Goal: Task Accomplishment & Management: Complete application form

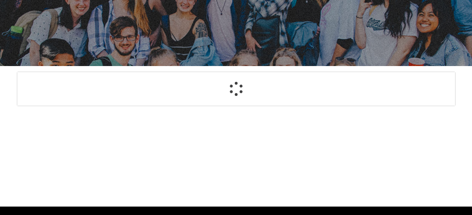
scroll to position [93, 0]
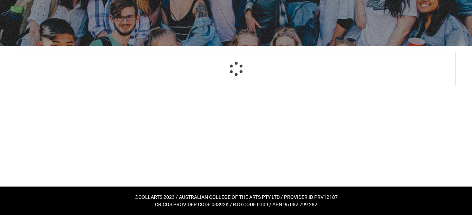
select select "GenderOptions.[DEMOGRAPHIC_DATA]"
select select "MailingCountry_Options.1101"
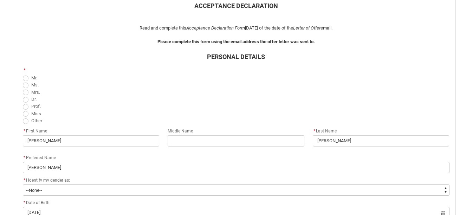
scroll to position [180, 0]
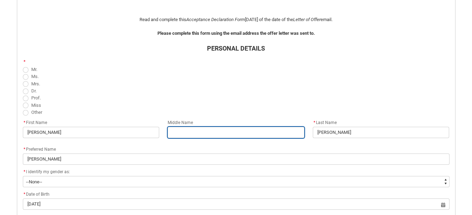
click at [179, 136] on input "REDU_Acceptance_Declaration flow" at bounding box center [236, 132] width 137 height 11
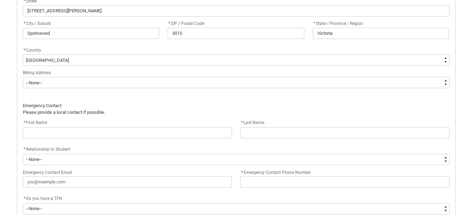
scroll to position [472, 0]
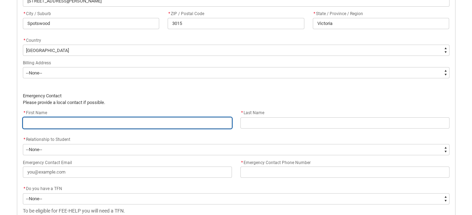
click at [102, 120] on input "REDU_Acceptance_Declaration flow" at bounding box center [127, 122] width 209 height 11
type lightning-primitive-input-simple "C"
type input "C"
type lightning-primitive-input-simple "Ch"
type input "Ch"
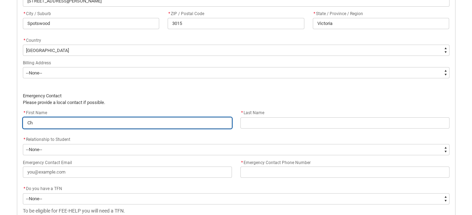
type lightning-primitive-input-simple "Chr"
type input "Chr"
type lightning-primitive-input-simple "Chri"
type input "Chri"
type lightning-primitive-input-simple "[PERSON_NAME]"
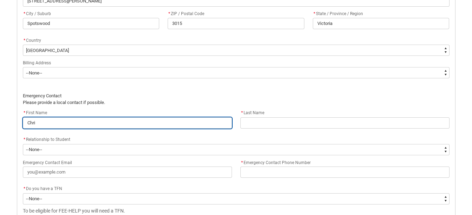
type input "[PERSON_NAME]"
type lightning-primitive-input-simple "[DEMOGRAPHIC_DATA]"
type input "[DEMOGRAPHIC_DATA]"
type lightning-primitive-input-simple "[DEMOGRAPHIC_DATA]"
type input "[DEMOGRAPHIC_DATA]"
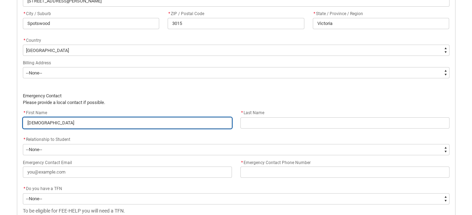
type lightning-primitive-input-simple "[PERSON_NAME]"
type input "[PERSON_NAME]"
type lightning-primitive-input-simple "[DEMOGRAPHIC_DATA]"
type input "[DEMOGRAPHIC_DATA]"
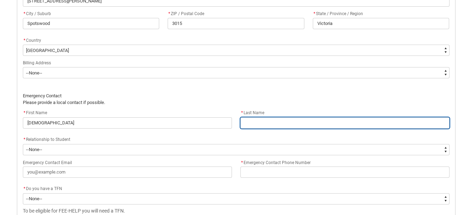
click at [271, 123] on input "REDU_Acceptance_Declaration flow" at bounding box center [345, 122] width 209 height 11
type lightning-primitive-input-simple "A"
type input "A"
type lightning-primitive-input-simple "Ar"
type input "Ar"
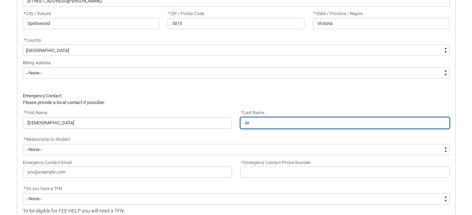
type lightning-primitive-input-simple "Arr"
type input "Arr"
type lightning-primitive-input-simple "Arri"
type input "Arri"
type lightning-primitive-input-simple "Arria"
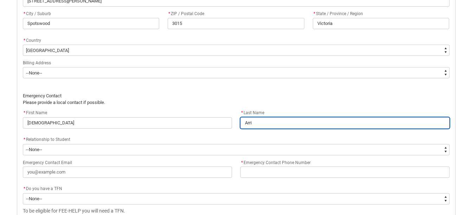
type input "Arria"
type lightning-primitive-input-simple "Arriaz"
type input "Arriaz"
type lightning-primitive-input-simple "[PERSON_NAME]"
type input "[PERSON_NAME]"
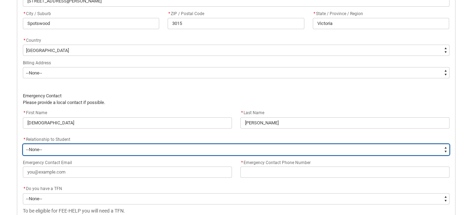
click at [242, 150] on select "--None-- Mother Father Sibling Child Partner Relation Friend" at bounding box center [236, 149] width 427 height 11
type lightning-select "EmergencyContact_RelationshipOptions.Father"
click at [23, 144] on select "--None-- Mother Father Sibling Child Partner Relation Friend" at bounding box center [236, 149] width 427 height 11
select select "EmergencyContact_RelationshipOptions.Father"
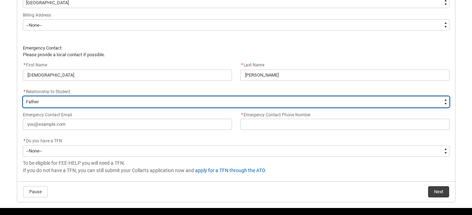
scroll to position [529, 0]
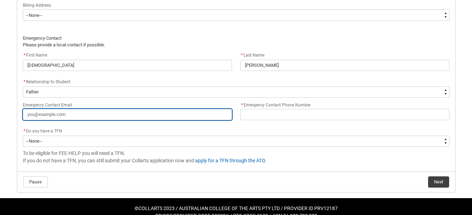
click at [195, 116] on input "Emergency Contact Email" at bounding box center [127, 114] width 209 height 11
type lightning-primitive-input-simple "c"
type input "c"
type lightning-primitive-input-simple "ch"
type input "ch"
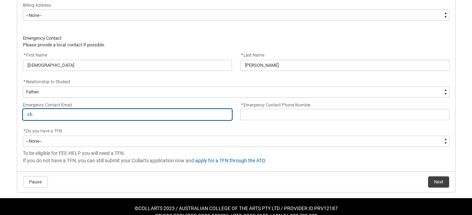
type lightning-primitive-input-simple "chr"
type input "chr"
type lightning-primitive-input-simple "chri"
type input "chri"
type lightning-primitive-input-simple "[PERSON_NAME]"
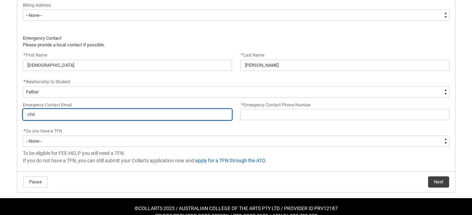
type input "[PERSON_NAME]"
type lightning-primitive-input-simple "[DEMOGRAPHIC_DATA]"
type input "[DEMOGRAPHIC_DATA]"
type lightning-primitive-input-simple "[DEMOGRAPHIC_DATA]"
type input "[DEMOGRAPHIC_DATA]"
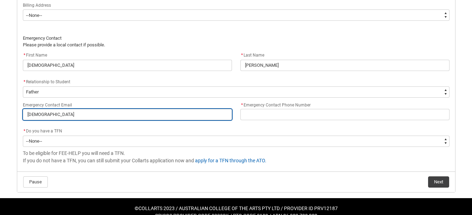
type lightning-primitive-input-simple "[PERSON_NAME]"
type input "[PERSON_NAME]"
type lightning-primitive-input-simple "[DEMOGRAPHIC_DATA]"
type input "[DEMOGRAPHIC_DATA]"
type lightning-primitive-input-simple "[DEMOGRAPHIC_DATA]."
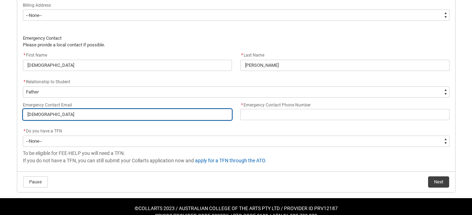
type input "[DEMOGRAPHIC_DATA]."
type lightning-primitive-input-simple "[DEMOGRAPHIC_DATA]c"
type input "[DEMOGRAPHIC_DATA]c"
type lightning-primitive-input-simple "[DOMAIN_NAME]"
type input "[DOMAIN_NAME]"
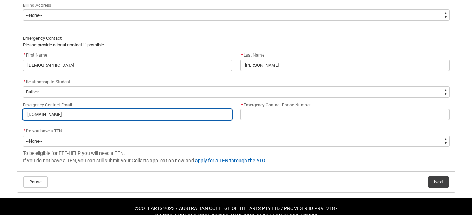
type lightning-primitive-input-simple "christian.cus"
type input "christian.cus"
type lightning-primitive-input-simple "christian.cust"
type input "christian.cust"
type lightning-primitive-input-simple "[DEMOGRAPHIC_DATA]custo"
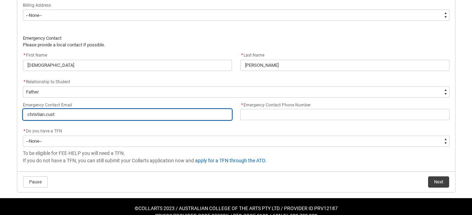
type input "[DEMOGRAPHIC_DATA]custo"
type lightning-primitive-input-simple "[DEMOGRAPHIC_DATA]custom"
type input "[DEMOGRAPHIC_DATA]custom"
type lightning-primitive-input-simple "[DEMOGRAPHIC_DATA]custome"
type input "[DEMOGRAPHIC_DATA]custome"
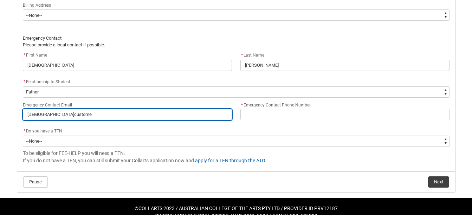
type lightning-primitive-input-simple "[DEMOGRAPHIC_DATA]custom"
type input "[DEMOGRAPHIC_DATA]custom"
type lightning-primitive-input-simple "[DEMOGRAPHIC_DATA]customc"
type input "[DEMOGRAPHIC_DATA]customc"
type lightning-primitive-input-simple "[DEMOGRAPHIC_DATA]customca"
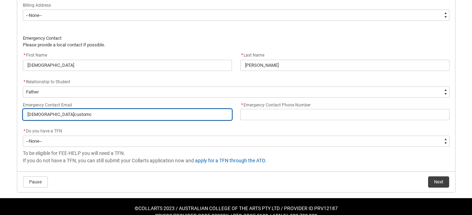
type input "[DEMOGRAPHIC_DATA]customca"
type lightning-primitive-input-simple "[DEMOGRAPHIC_DATA]customcar"
type input "[DEMOGRAPHIC_DATA]customcar"
type lightning-primitive-input-simple "[DEMOGRAPHIC_DATA]customcare"
type input "[DEMOGRAPHIC_DATA]customcare"
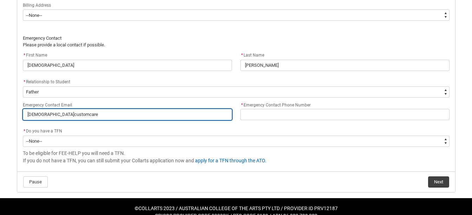
type lightning-primitive-input-simple "[DEMOGRAPHIC_DATA]customcare@"
type input "[DEMOGRAPHIC_DATA]customcare@"
type lightning-primitive-input-simple "[DEMOGRAPHIC_DATA]"
type input "[DEMOGRAPHIC_DATA]"
type lightning-primitive-input-simple "[DEMOGRAPHIC_DATA]"
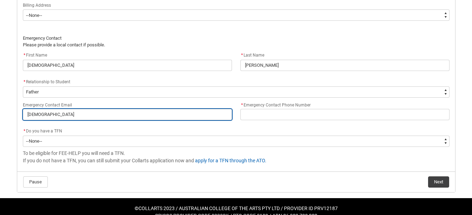
type input "[DEMOGRAPHIC_DATA]"
type lightning-primitive-input-simple "[DEMOGRAPHIC_DATA]"
type input "[DEMOGRAPHIC_DATA]"
type lightning-primitive-input-simple "[DEMOGRAPHIC_DATA]"
type input "[DEMOGRAPHIC_DATA]"
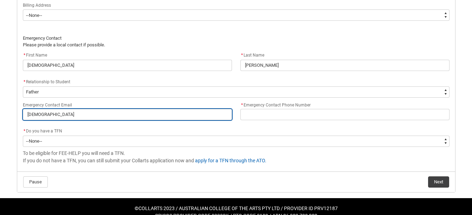
type lightning-primitive-input-simple "[DEMOGRAPHIC_DATA]"
type input "[DEMOGRAPHIC_DATA]"
type lightning-primitive-input-simple "[DEMOGRAPHIC_DATA]."
type input "[DEMOGRAPHIC_DATA]."
type lightning-primitive-input-simple "[DEMOGRAPHIC_DATA]"
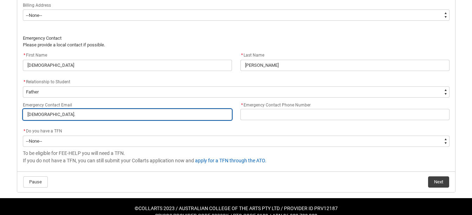
type input "[DEMOGRAPHIC_DATA]"
type lightning-primitive-input-simple "[EMAIL_ADDRESS][DOMAIN_NAME]"
type input "[EMAIL_ADDRESS][DOMAIN_NAME]"
type lightning-primitive-input-simple "[EMAIL_ADDRESS][DOMAIN_NAME]"
type input "[EMAIL_ADDRESS][DOMAIN_NAME]"
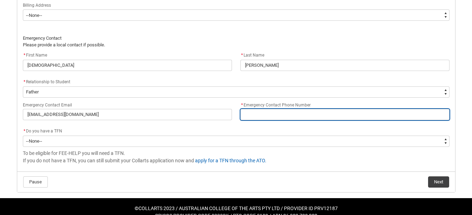
click at [260, 111] on input "* Emergency Contact Phone Number" at bounding box center [345, 114] width 209 height 11
type lightning-primitive-input-simple "0"
type input "0"
type lightning-primitive-input-simple "04"
type input "04"
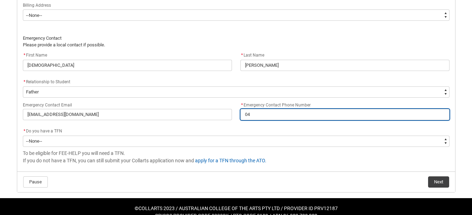
type lightning-primitive-input-simple "041"
type input "041"
type lightning-primitive-input-simple "0416"
type input "0416"
type lightning-primitive-input-simple "04160"
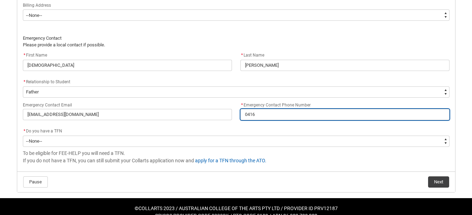
type input "04160"
type lightning-primitive-input-simple "041605"
type input "041605"
type lightning-primitive-input-simple "0416050"
type input "0416050"
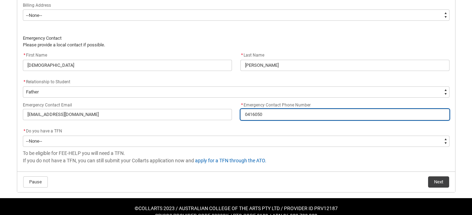
type lightning-primitive-input-simple "04160502"
type input "04160502"
type lightning-primitive-input-simple "041605020"
type input "041605020"
type lightning-primitive-input-simple "0416050202"
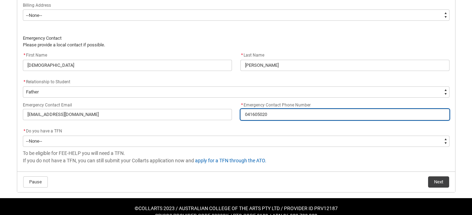
type input "0416050202"
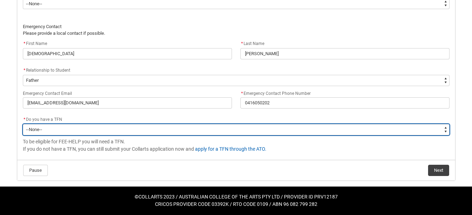
click at [207, 130] on select "--None-- Yes No" at bounding box center [236, 129] width 427 height 11
type lightning-select "Choice_Yes"
click at [23, 124] on select "--None-- Yes No" at bounding box center [236, 129] width 427 height 11
select select "Choice_Yes"
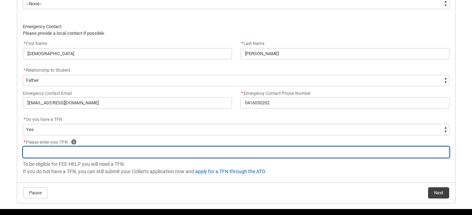
click at [188, 149] on input "REDU_Acceptance_Declaration flow" at bounding box center [236, 152] width 427 height 11
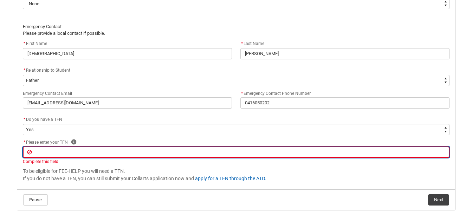
type lightning-primitive-input-simple "5"
type input "5"
type lightning-primitive-input-simple "57"
type input "57"
type lightning-primitive-input-simple "571"
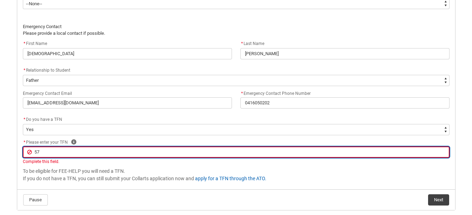
type input "571"
type lightning-primitive-input-simple "5715"
type input "5715"
type lightning-primitive-input-simple "57150"
type input "57150"
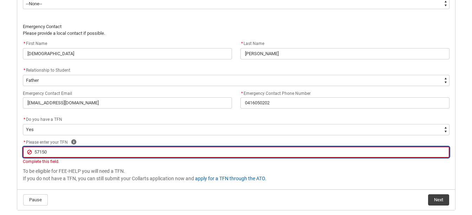
type lightning-primitive-input-simple "571500"
type input "571500"
type lightning-primitive-input-simple "5715006"
type input "5715006"
type lightning-primitive-input-simple "571500"
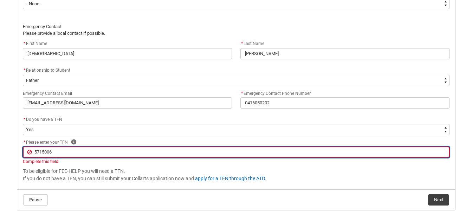
type input "571500"
type lightning-primitive-input-simple "5715007"
type input "5715007"
type lightning-primitive-input-simple "57150075"
type input "57150075"
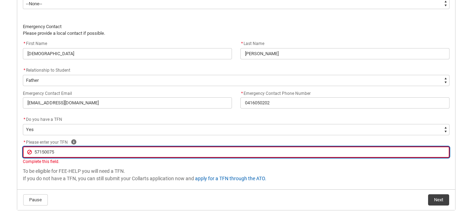
type lightning-primitive-input-simple "571500754"
type input "571500754"
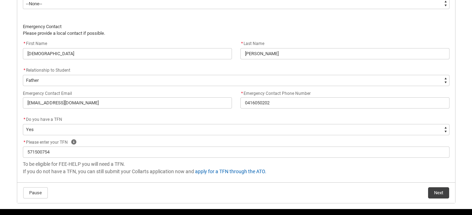
click at [124, 173] on span "To be eligible for FEE-HELP you will need a TFN. If you do not have a TFN, you …" at bounding box center [236, 168] width 427 height 15
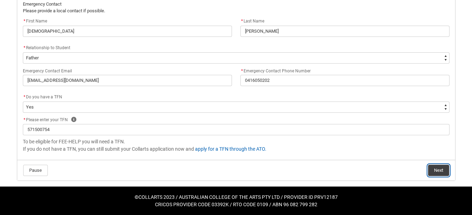
click at [440, 174] on button "Next" at bounding box center [438, 170] width 21 height 11
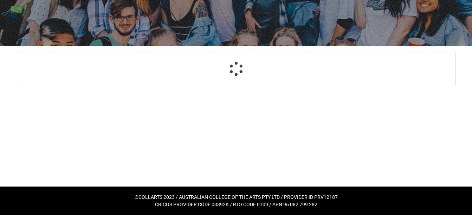
scroll to position [93, 0]
select select "GenderOptions.[DEMOGRAPHIC_DATA]"
select select "MailingCountry_Options.1101"
select select "EmergencyContact_RelationshipOptions.Father"
select select "Choice_Yes"
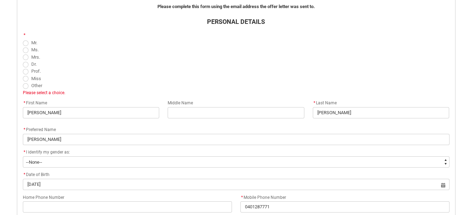
scroll to position [209, 0]
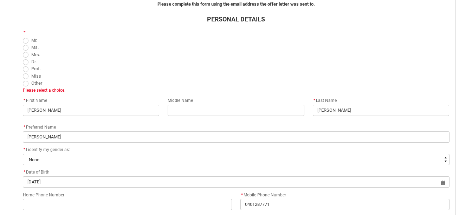
click at [23, 42] on span "REDU_Acceptance_Declaration flow" at bounding box center [26, 41] width 6 height 6
click at [23, 37] on input "Mr." at bounding box center [23, 36] width 0 height 0
radio input "true"
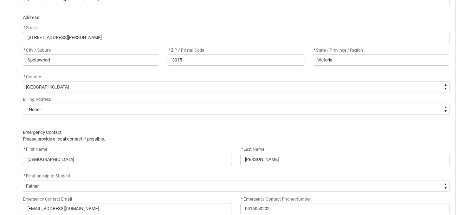
scroll to position [570, 0]
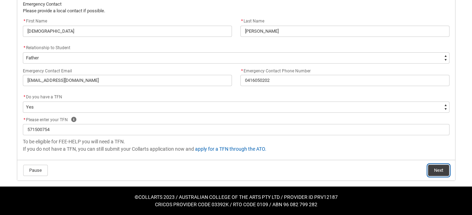
click at [428, 169] on button "Next" at bounding box center [438, 170] width 21 height 11
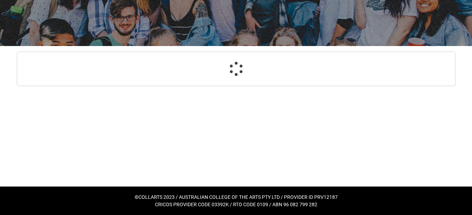
select select "Payment_Type_FEE_HELP"
select select "Study_Mode_FullTime"
select select "StudyMethod_OnCampus"
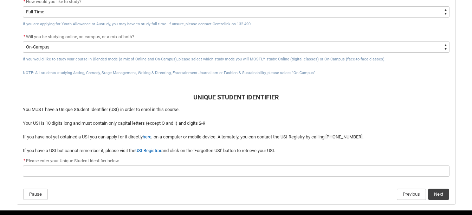
scroll to position [327, 0]
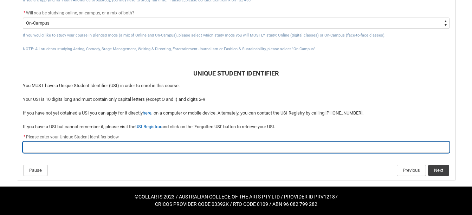
click at [316, 152] on input "REDU_Acceptance_Declaration flow" at bounding box center [236, 147] width 427 height 11
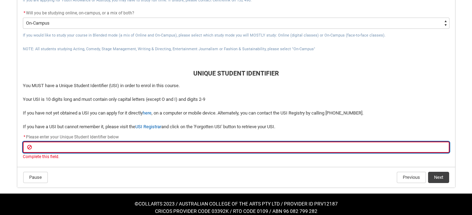
click at [93, 142] on input "REDU_Acceptance_Declaration flow" at bounding box center [236, 147] width 427 height 11
type lightning-primitive-input-simple "B"
type input "B"
type lightning-primitive-input-simple "BF"
type input "BF"
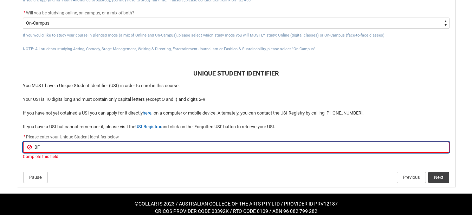
type lightning-primitive-input-simple "BFM"
type input "BFM"
type lightning-primitive-input-simple "BFMJ"
type input "BFMJ"
type lightning-primitive-input-simple "BFMJB"
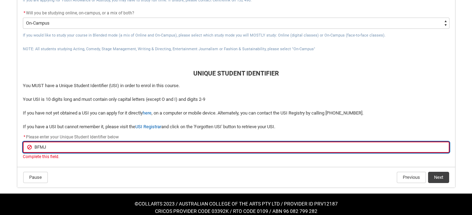
type input "BFMJB"
type lightning-primitive-input-simple "BFMJB8"
type input "BFMJB8"
type lightning-primitive-input-simple "BFMJB8U"
type input "BFMJB8U"
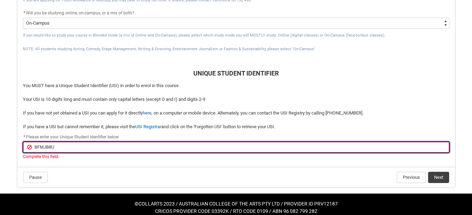
type lightning-primitive-input-simple "BFMJB8UM"
type input "BFMJB8UM"
type lightning-primitive-input-simple "BFMJB8UMG"
type input "BFMJB8UMG"
type lightning-primitive-input-simple "BFMJB8UMGG"
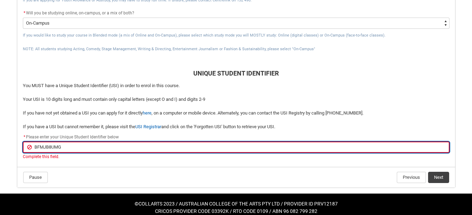
type input "BFMJB8UMGG"
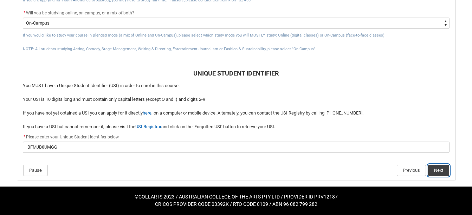
click at [437, 180] on flowruntime-navigation-bar "Pause Previous Next" at bounding box center [236, 170] width 438 height 21
click at [439, 172] on button "Next" at bounding box center [438, 170] width 21 height 11
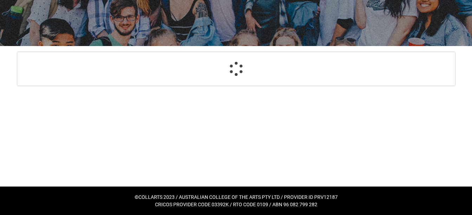
scroll to position [93, 0]
select select "CitizenshipStatus_Options.1"
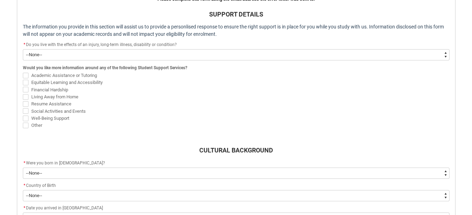
scroll to position [215, 0]
click at [56, 119] on span "Well-Being Support" at bounding box center [50, 117] width 38 height 5
click at [23, 114] on input "Well-Being Support" at bounding box center [23, 114] width 0 height 0
checkbox input "true"
click at [53, 89] on span "Financial Hardship" at bounding box center [49, 89] width 37 height 5
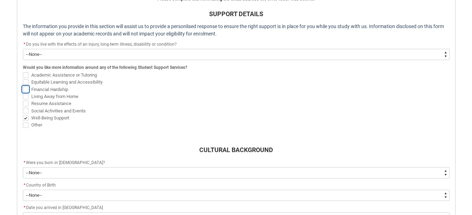
click at [23, 86] on input "Financial Hardship" at bounding box center [23, 85] width 0 height 0
checkbox input "true"
click at [57, 77] on span "Academic Assistance or Tutoring" at bounding box center [64, 74] width 66 height 5
click at [23, 71] on input "Academic Assistance or Tutoring" at bounding box center [23, 71] width 0 height 0
checkbox input "true"
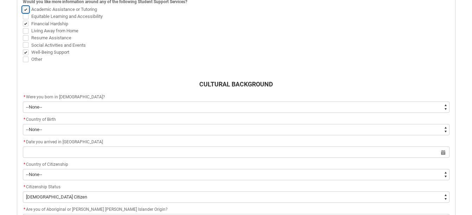
scroll to position [281, 0]
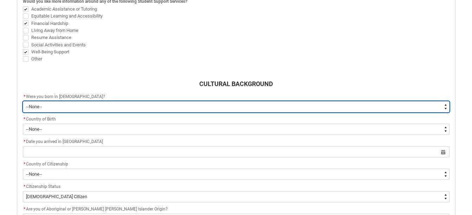
click at [87, 104] on select "--None-- Born in [DEMOGRAPHIC_DATA] Born outside [DEMOGRAPHIC_DATA]" at bounding box center [236, 106] width 427 height 11
type lightning-select "Country_of_Birth_L1.1100"
click at [23, 101] on select "--None-- Born in [DEMOGRAPHIC_DATA] Born outside [DEMOGRAPHIC_DATA]" at bounding box center [236, 106] width 427 height 11
select select "Country_of_Birth_L1.1100"
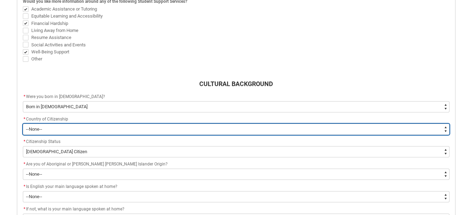
click at [67, 127] on select "--[GEOGRAPHIC_DATA]-- [GEOGRAPHIC_DATA] [GEOGRAPHIC_DATA] [GEOGRAPHIC_DATA] [GE…" at bounding box center [236, 129] width 427 height 11
type lightning-select "Citizenship_Options.[DEMOGRAPHIC_DATA]"
click at [23, 124] on select "--[GEOGRAPHIC_DATA]-- [GEOGRAPHIC_DATA] [GEOGRAPHIC_DATA] [GEOGRAPHIC_DATA] [GE…" at bounding box center [236, 129] width 427 height 11
select select "Citizenship_Options.[DEMOGRAPHIC_DATA]"
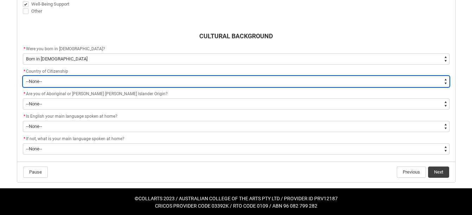
scroll to position [329, 0]
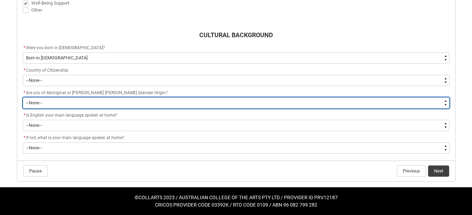
click at [62, 104] on select "--None-- Non indigenous – neither [DEMOGRAPHIC_DATA] nor [PERSON_NAME] [PERSON_…" at bounding box center [236, 102] width 427 height 11
type lightning-select "aboriginalTorresStraitIslander_Options.2"
click at [23, 97] on select "--None-- Non indigenous – neither [DEMOGRAPHIC_DATA] nor [PERSON_NAME] [PERSON_…" at bounding box center [236, 102] width 427 height 11
select select "aboriginalTorresStraitIslander_Options.2"
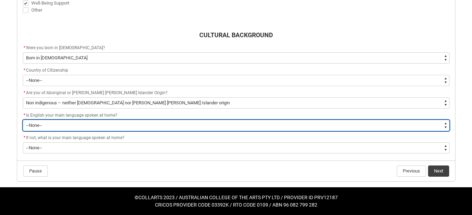
click at [54, 123] on select "--None-- Student/Applicant/Staff speaks only English at permanent home residenc…" at bounding box center [236, 125] width 427 height 11
type lightning-select "ContactLanguageSpokenAtHome.****"
click at [23, 120] on select "--None-- Student/Applicant/Staff speaks only English at permanent home residenc…" at bounding box center [236, 125] width 427 height 11
select select "ContactLanguageSpokenAtHome.****"
click at [64, 127] on select "--None-- Student/Applicant/Staff speaks only English at permanent home residenc…" at bounding box center [236, 125] width 427 height 11
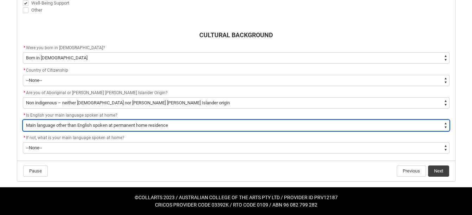
type lightning-select "ContactLanguageSpokenAtHome.0001"
click at [23, 120] on select "--None-- Student/Applicant/Staff speaks only English at permanent home residenc…" at bounding box center [236, 125] width 427 height 11
select select "ContactLanguageSpokenAtHome.0001"
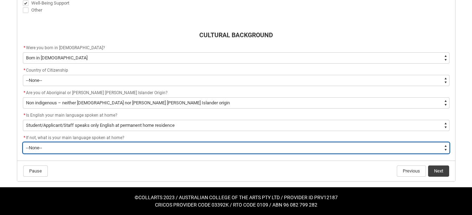
click at [62, 147] on select "--None-- 1101 Gaelic ([GEOGRAPHIC_DATA]) 1102 Irish 1103 Welsh 1199 Celtic, nec…" at bounding box center [236, 147] width 427 height 11
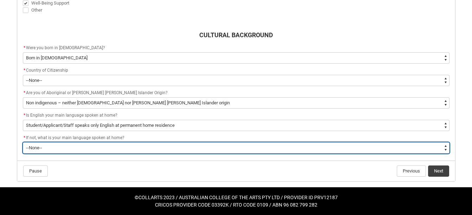
click at [91, 148] on select "--None-- 1101 Gaelic ([GEOGRAPHIC_DATA]) 1102 Irish 1103 Welsh 1199 Celtic, nec…" at bounding box center [236, 147] width 427 height 11
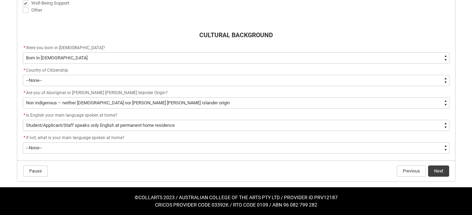
click at [85, 162] on flowruntime-navigation-bar "Pause Previous Next" at bounding box center [236, 171] width 438 height 21
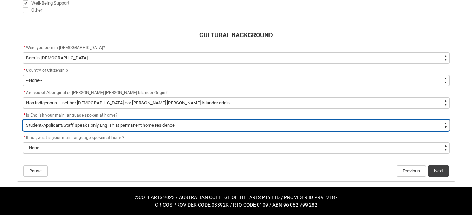
click at [134, 125] on select "--None-- Student/Applicant/Staff speaks only English at permanent home residenc…" at bounding box center [236, 125] width 427 height 11
type lightning-select "FlowImplicit__DefaultTextChoiceName"
click at [23, 120] on select "--None-- Student/Applicant/Staff speaks only English at permanent home residenc…" at bounding box center [236, 125] width 427 height 11
select select "FlowImplicit__DefaultTextChoiceName"
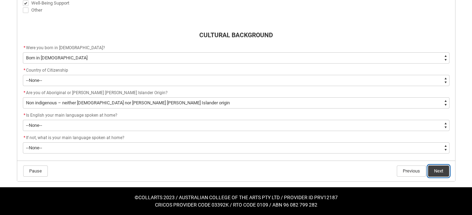
click at [440, 173] on button "Next" at bounding box center [438, 171] width 21 height 11
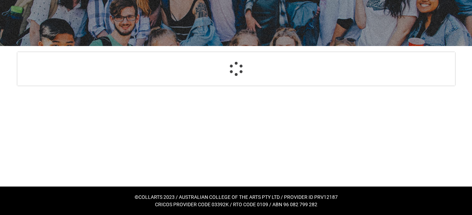
select select "Country_of_Birth_L1.1100"
select select "Citizenship_Options.[DEMOGRAPHIC_DATA]"
select select "aboriginalTorresStraitIslander_Options.2"
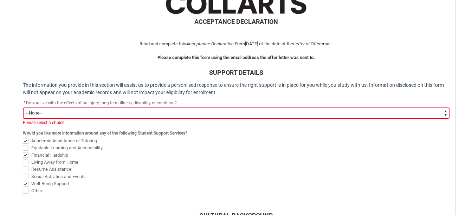
scroll to position [156, 0]
click at [248, 114] on select "--None-- Yes No" at bounding box center [236, 112] width 427 height 11
type lightning-select "Choice_No"
click at [23, 107] on select "--None-- Yes No" at bounding box center [236, 112] width 427 height 11
select select "Choice_No"
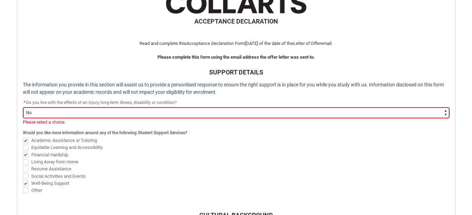
scroll to position [351, 0]
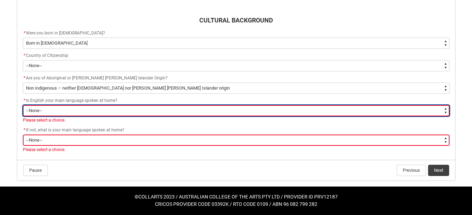
click at [246, 116] on select "--None-- Student/Applicant/Staff speaks only English at permanent home residenc…" at bounding box center [236, 110] width 427 height 11
type lightning-select "ContactLanguageSpokenAtHome.0001"
click at [23, 105] on select "--None-- Student/Applicant/Staff speaks only English at permanent home residenc…" at bounding box center [236, 110] width 427 height 11
select select "ContactLanguageSpokenAtHome.0001"
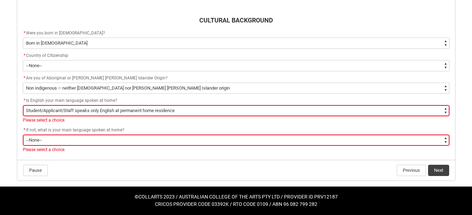
click at [228, 149] on div "Please select a choice." at bounding box center [236, 150] width 427 height 6
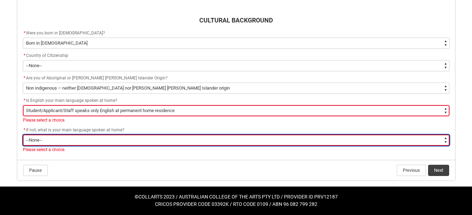
click at [228, 141] on select "--None-- 1101 Gaelic ([GEOGRAPHIC_DATA]) 1102 Irish 1103 Welsh 1199 Celtic, nec…" at bounding box center [236, 140] width 427 height 11
click at [23, 135] on select "--None-- 1101 Gaelic ([GEOGRAPHIC_DATA]) 1102 Irish 1103 Welsh 1199 Celtic, nec…" at bounding box center [236, 140] width 427 height 11
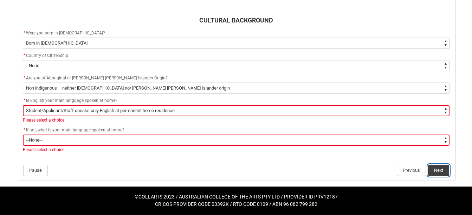
click at [435, 172] on button "Next" at bounding box center [438, 170] width 21 height 11
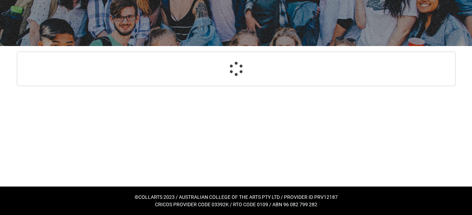
select select "Choice_No"
select select "Country_of_Birth_L1.1100"
select select "Citizenship_Options.[DEMOGRAPHIC_DATA]"
select select "aboriginalTorresStraitIslander_Options.2"
select select "ContactLanguageSpokenAtHome.0001"
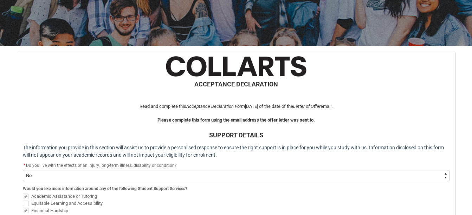
scroll to position [337, 0]
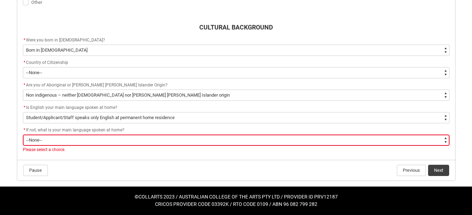
click at [245, 140] on select "--None-- 1101 Gaelic ([GEOGRAPHIC_DATA]) 1102 Irish 1103 Welsh 1199 Celtic, nec…" at bounding box center [236, 140] width 427 height 11
click at [23, 135] on select "--None-- 1101 Gaelic ([GEOGRAPHIC_DATA]) 1102 Irish 1103 Welsh 1199 Celtic, nec…" at bounding box center [236, 140] width 427 height 11
click at [438, 167] on button "Next" at bounding box center [438, 170] width 21 height 11
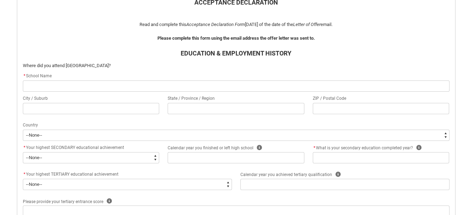
scroll to position [184, 0]
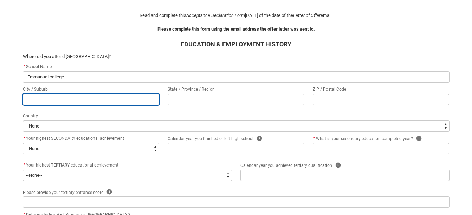
click at [55, 102] on input "REDU_Acceptance_Declaration flow" at bounding box center [91, 99] width 137 height 11
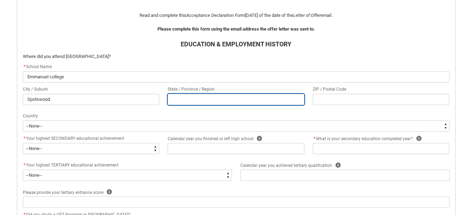
click at [192, 100] on input "REDU_Acceptance_Declaration flow" at bounding box center [236, 99] width 137 height 11
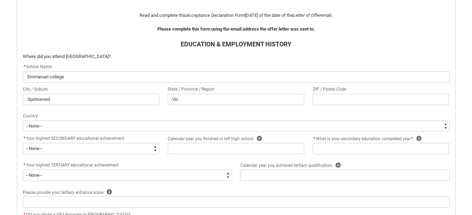
click at [357, 93] on div "ZIP / Postal Code" at bounding box center [381, 89] width 137 height 8
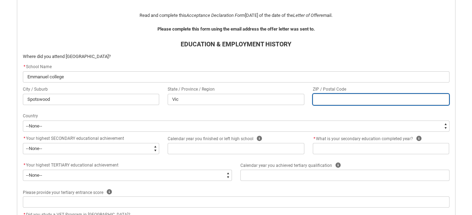
click at [355, 97] on input "REDU_Acceptance_Declaration flow" at bounding box center [381, 99] width 137 height 11
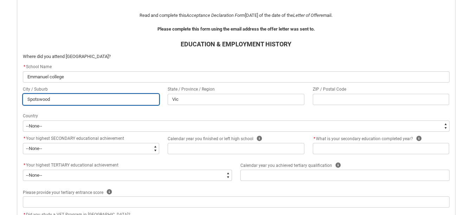
drag, startPoint x: 113, startPoint y: 101, endPoint x: -1, endPoint y: 84, distance: 115.5
click at [0, 84] on html "Loading × Sorry to interrupt This page has an error. You might just need to ref…" at bounding box center [236, 133] width 472 height 635
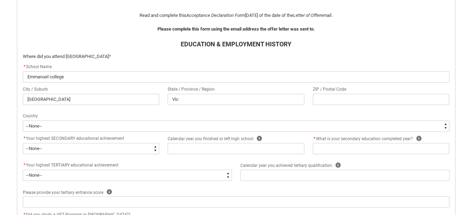
click at [324, 92] on div "ZIP / Postal Code" at bounding box center [381, 89] width 137 height 8
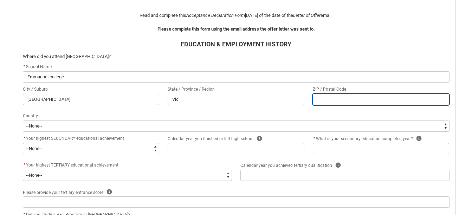
click at [326, 96] on input "REDU_Acceptance_Declaration flow" at bounding box center [381, 99] width 137 height 11
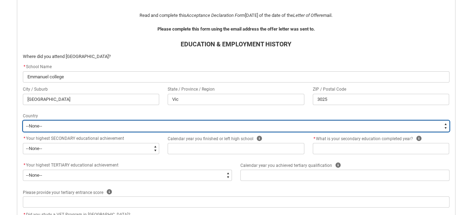
click at [79, 130] on select "--[GEOGRAPHIC_DATA]-- [GEOGRAPHIC_DATA] [GEOGRAPHIC_DATA] [GEOGRAPHIC_DATA] [GE…" at bounding box center [236, 126] width 427 height 11
click at [23, 121] on select "--[GEOGRAPHIC_DATA]-- [GEOGRAPHIC_DATA] [GEOGRAPHIC_DATA] [GEOGRAPHIC_DATA] [GE…" at bounding box center [236, 126] width 427 height 11
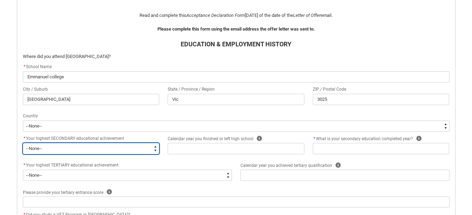
click at [95, 149] on select "--None-- Did not go to school Year 8 or below Year 9 or equivalent Completed Ye…" at bounding box center [91, 148] width 137 height 11
click at [23, 143] on select "--None-- Did not go to school Year 8 or below Year 9 or equivalent Completed Ye…" at bounding box center [91, 148] width 137 height 11
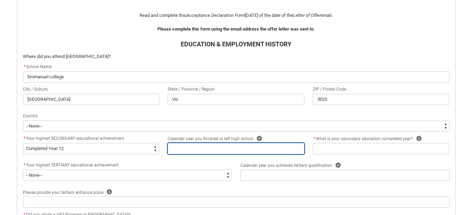
click at [213, 151] on input "REDU_Acceptance_Declaration flow" at bounding box center [236, 148] width 137 height 11
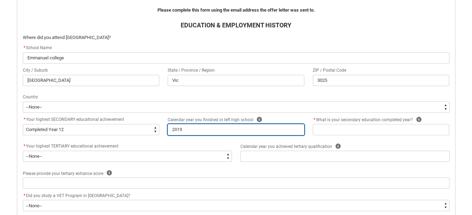
scroll to position [204, 0]
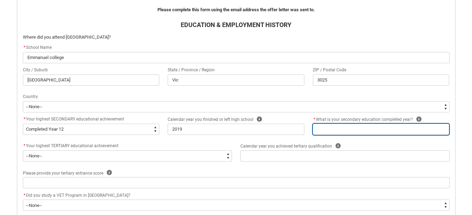
click at [322, 127] on input "REDU_Acceptance_Declaration flow" at bounding box center [381, 129] width 137 height 11
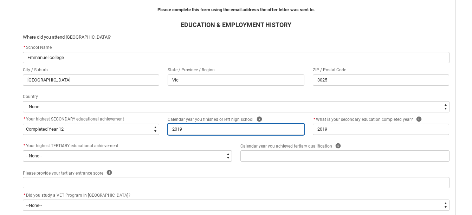
drag, startPoint x: 258, startPoint y: 124, endPoint x: 180, endPoint y: 123, distance: 78.1
click at [180, 123] on div "Calendar year you finished or left high school Help 2019" at bounding box center [236, 125] width 137 height 20
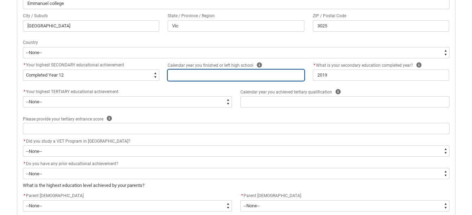
scroll to position [258, 0]
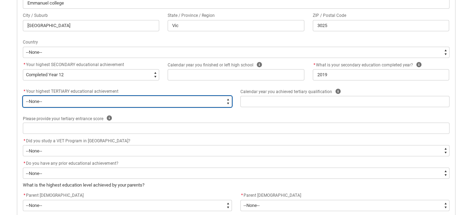
click at [96, 103] on select "--None-- A Complete Final Year of Secondary Education at School A Complete VET …" at bounding box center [127, 101] width 209 height 11
click at [23, 96] on select "--None-- A Complete Final Year of Secondary Education at School A Complete VET …" at bounding box center [127, 101] width 209 height 11
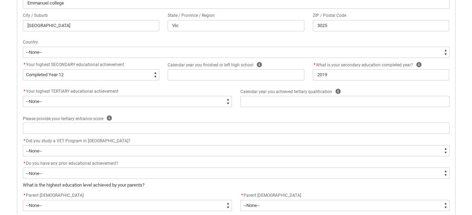
click at [98, 108] on flowruntime-screen-field "* Your highest TERTIARY educational achievement * --None-- A Complete Final Yea…" at bounding box center [128, 99] width 218 height 23
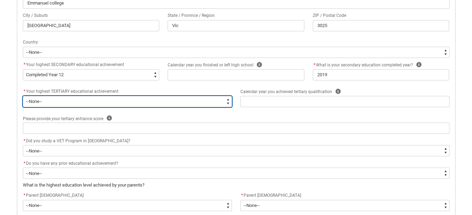
click at [97, 102] on select "--None-- A Complete Final Year of Secondary Education at School A Complete VET …" at bounding box center [127, 101] width 209 height 11
click at [23, 96] on select "--None-- A Complete Final Year of Secondary Education at School A Complete VET …" at bounding box center [127, 101] width 209 height 11
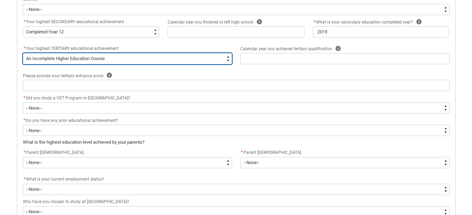
scroll to position [302, 0]
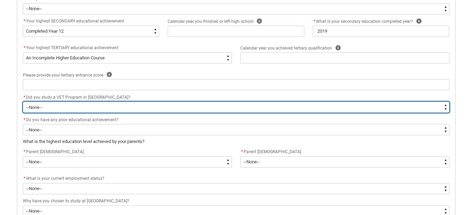
click at [220, 113] on select "--None-- Yes No" at bounding box center [236, 107] width 427 height 11
click at [23, 102] on select "--None-- Yes No" at bounding box center [236, 107] width 427 height 11
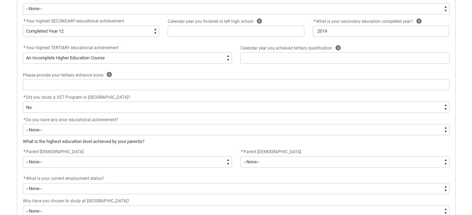
click at [195, 138] on p "What is the highest education level achieved by your parents?" at bounding box center [236, 141] width 427 height 7
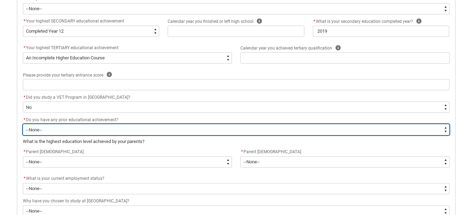
click at [195, 132] on select "--None-- Yes No" at bounding box center [236, 129] width 427 height 11
click at [23, 124] on select "--None-- Yes No" at bounding box center [236, 129] width 427 height 11
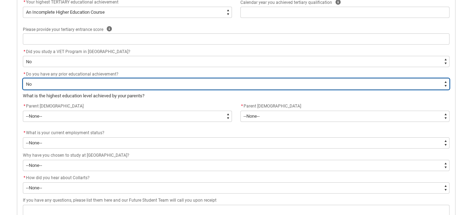
scroll to position [348, 0]
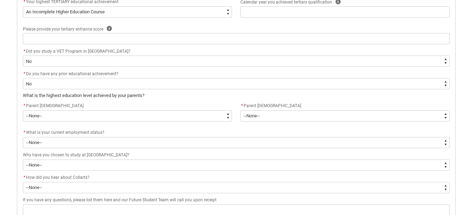
click at [178, 123] on flowruntime-screen-field "* Parent [DEMOGRAPHIC_DATA] * --None-- Postgraduate qualification (e.g. Postgra…" at bounding box center [128, 113] width 218 height 23
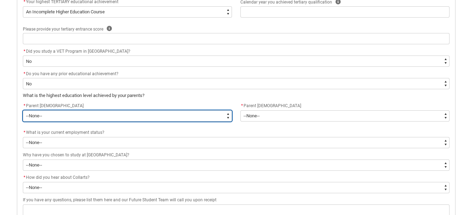
click at [178, 118] on select "--None-- Postgraduate qualification (e.g. Postgraduate Diploma, Master's, PhD) …" at bounding box center [127, 115] width 209 height 11
click at [23, 110] on select "--None-- Postgraduate qualification (e.g. Postgraduate Diploma, Master's, PhD) …" at bounding box center [127, 115] width 209 height 11
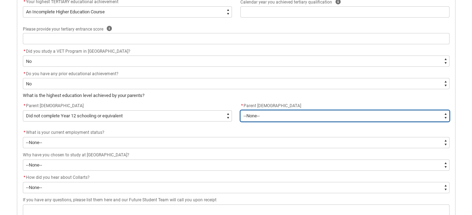
drag, startPoint x: 254, startPoint y: 118, endPoint x: 248, endPoint y: 116, distance: 6.1
click at [248, 116] on select "--None-- Postgraduate qualification (e.g. Postgraduate Diploma, Master's, PhD) …" at bounding box center [345, 115] width 209 height 11
click at [241, 110] on select "--None-- Postgraduate qualification (e.g. Postgraduate Diploma, Master's, PhD) …" at bounding box center [345, 115] width 209 height 11
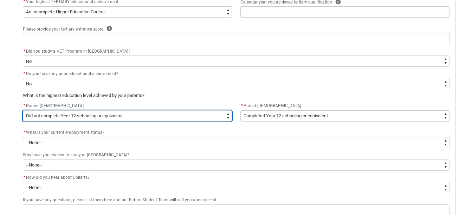
click at [216, 119] on select "--None-- Postgraduate qualification (e.g. Postgraduate Diploma, Master's, PhD) …" at bounding box center [127, 115] width 209 height 11
click at [23, 110] on select "--None-- Postgraduate qualification (e.g. Postgraduate Diploma, Master's, PhD) …" at bounding box center [127, 115] width 209 height 11
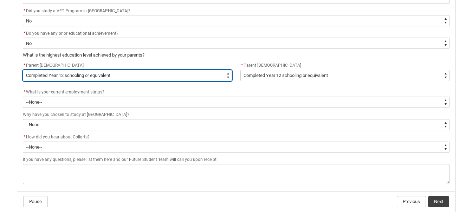
scroll to position [389, 0]
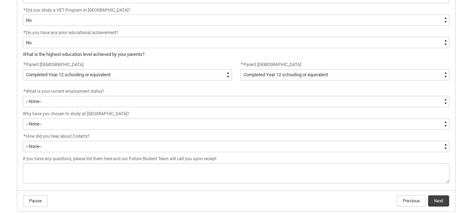
click at [159, 107] on flowruntime-screen-field "* What is your current employment status? * --None-- [DEMOGRAPHIC_DATA] [DEMOGR…" at bounding box center [236, 99] width 435 height 23
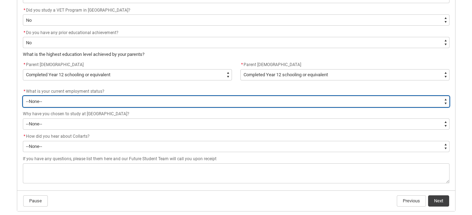
click at [158, 101] on select "--None-- [DEMOGRAPHIC_DATA] [DEMOGRAPHIC_DATA] [DEMOGRAPHIC_DATA] - not employi…" at bounding box center [236, 101] width 427 height 11
click at [23, 96] on select "--None-- [DEMOGRAPHIC_DATA] [DEMOGRAPHIC_DATA] [DEMOGRAPHIC_DATA] - not employi…" at bounding box center [236, 101] width 427 height 11
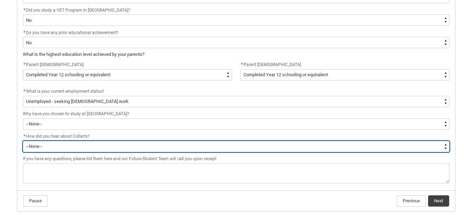
click at [136, 147] on select "--None-- Advertising - Facebook Advertising - Google Advertising - Instagram Ad…" at bounding box center [236, 146] width 427 height 11
click at [23, 141] on select "--None-- Advertising - Facebook Advertising - Google Advertising - Instagram Ad…" at bounding box center [236, 146] width 427 height 11
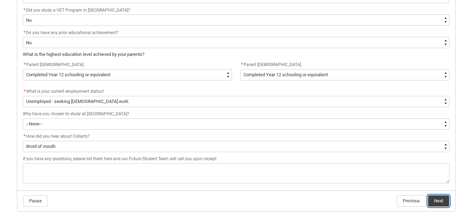
click at [440, 198] on button "Next" at bounding box center [438, 201] width 21 height 11
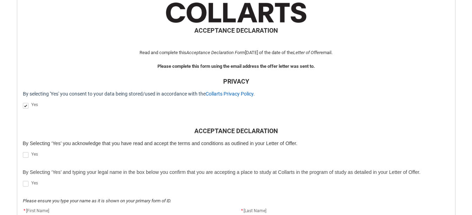
scroll to position [225, 0]
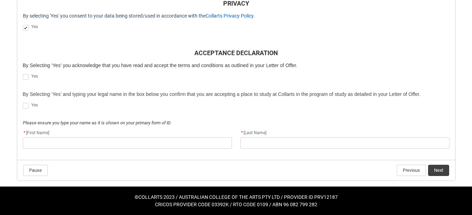
click at [27, 73] on lightning-input "REDU_Acceptance_Declaration flow" at bounding box center [27, 76] width 8 height 9
click at [26, 76] on span "REDU_Acceptance_Declaration flow" at bounding box center [26, 77] width 6 height 6
click at [23, 73] on input "REDU_Acceptance_Declaration flow" at bounding box center [23, 73] width 0 height 0
click at [22, 101] on flowruntime-screen-field "Yes" at bounding box center [236, 107] width 435 height 12
click at [27, 104] on span "REDU_Acceptance_Declaration flow" at bounding box center [26, 106] width 6 height 6
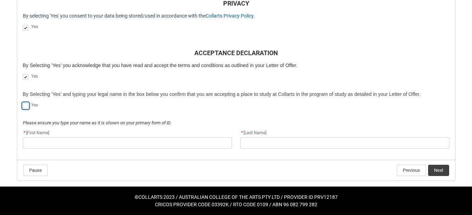
click at [23, 102] on input "REDU_Acceptance_Declaration flow" at bounding box center [23, 102] width 0 height 0
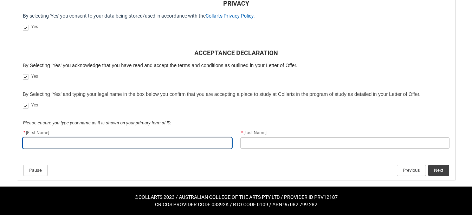
click at [126, 143] on input "REDU_Acceptance_Declaration flow" at bounding box center [127, 142] width 209 height 11
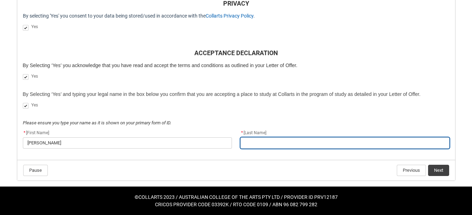
click at [293, 141] on input "REDU_Acceptance_Declaration flow" at bounding box center [345, 142] width 209 height 11
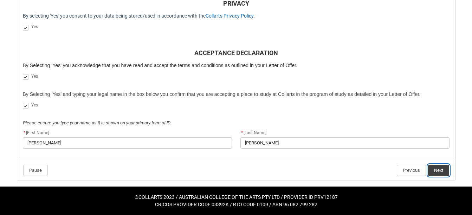
click at [438, 168] on button "Next" at bounding box center [438, 170] width 21 height 11
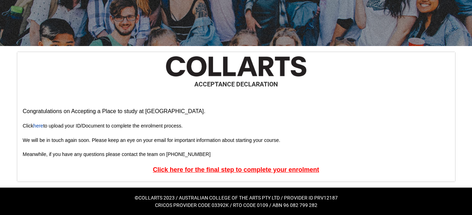
scroll to position [75, 0]
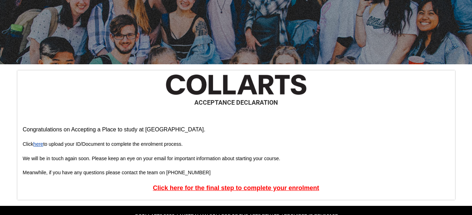
click at [42, 143] on link "here" at bounding box center [38, 144] width 10 height 6
